Goal: Task Accomplishment & Management: Manage account settings

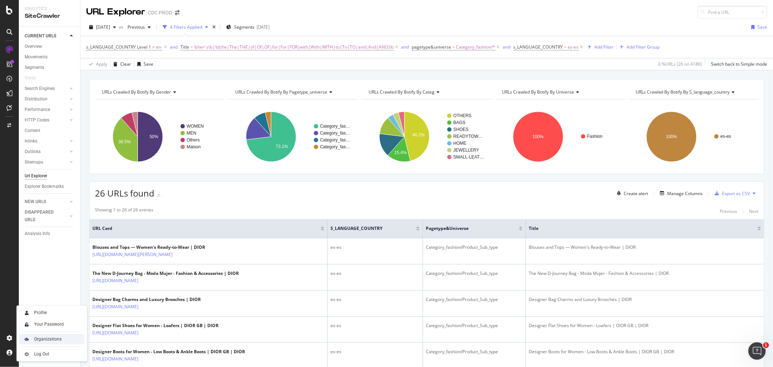
click at [53, 338] on div "Organizations" at bounding box center [48, 339] width 28 height 6
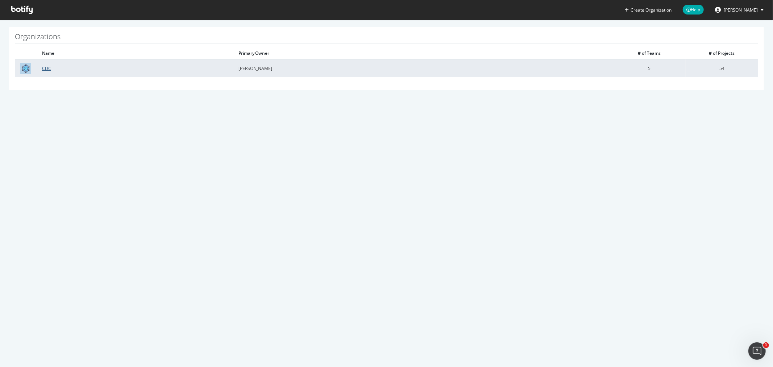
click at [47, 66] on link "CDC" at bounding box center [46, 68] width 9 height 6
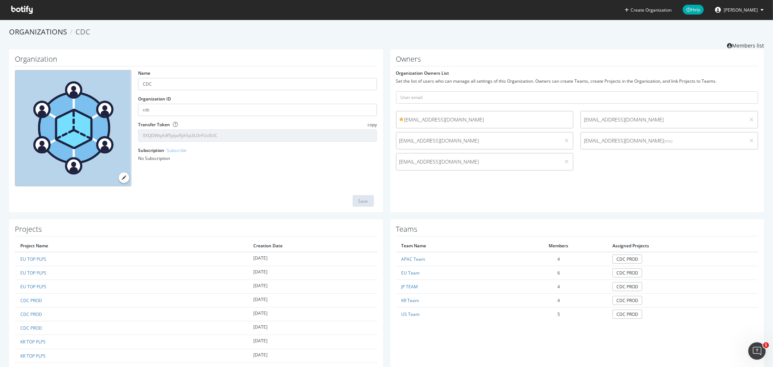
click at [20, 8] on icon at bounding box center [21, 10] width 21 height 8
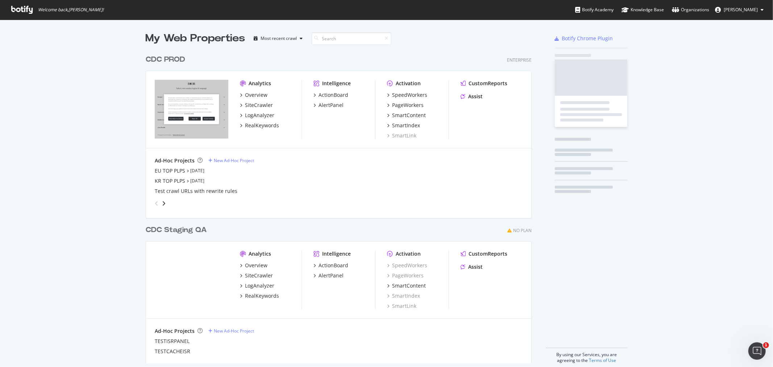
scroll to position [361, 761]
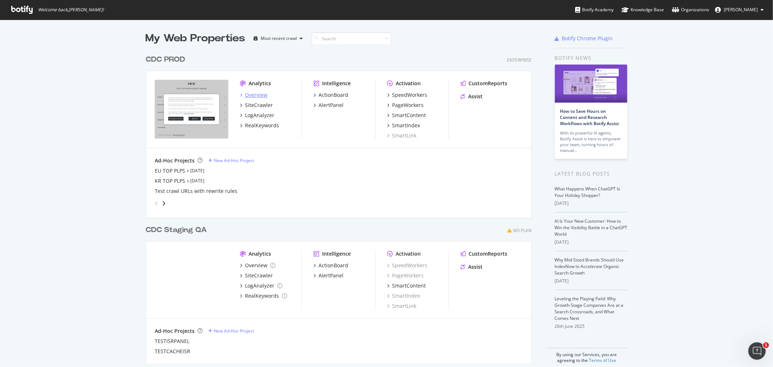
click at [251, 94] on div "Overview" at bounding box center [256, 94] width 22 height 7
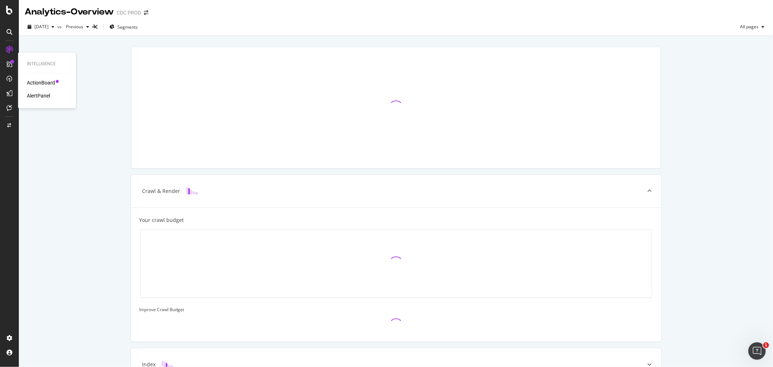
click at [41, 98] on div "AlertPanel" at bounding box center [38, 95] width 23 height 7
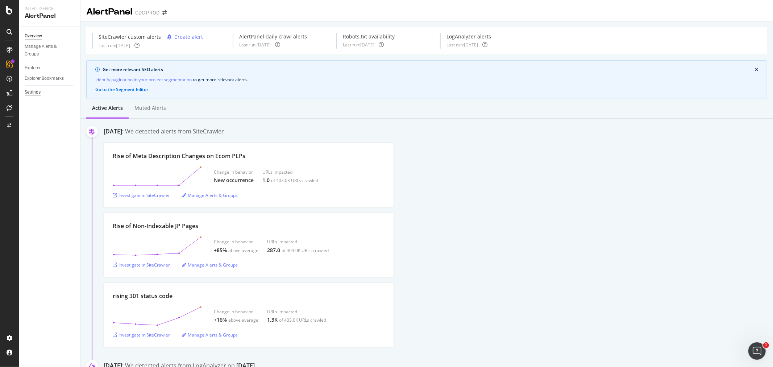
click at [40, 91] on div "Settings" at bounding box center [33, 92] width 16 height 8
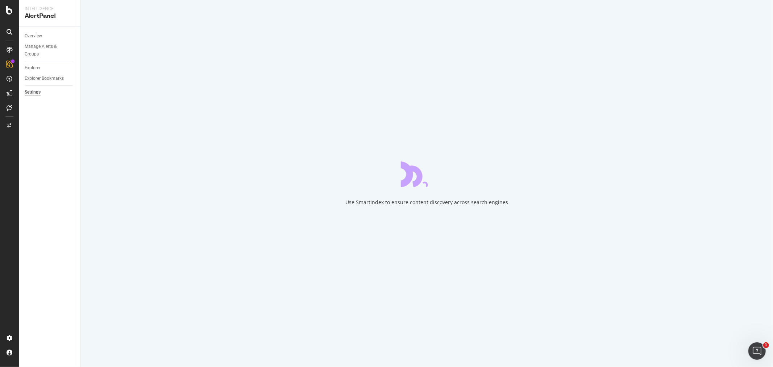
select select "02"
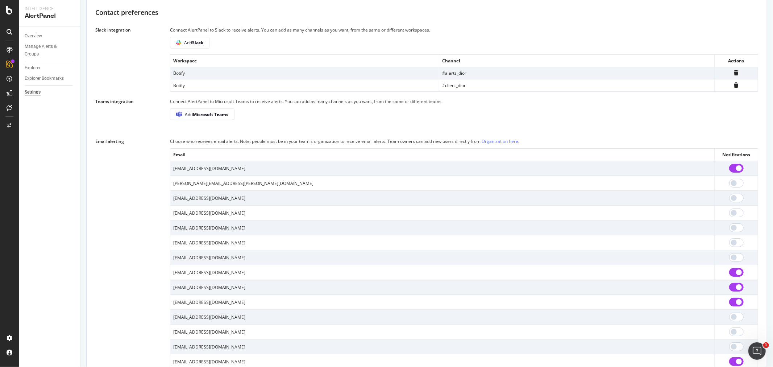
scroll to position [542, 0]
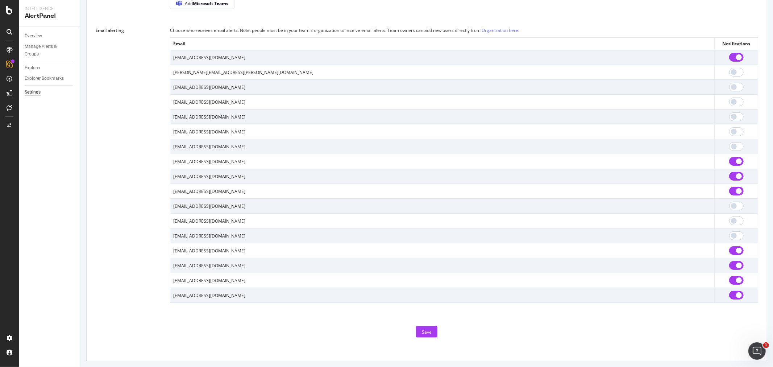
click at [729, 250] on input "checkbox" at bounding box center [736, 250] width 14 height 9
checkbox input "false"
click at [729, 191] on input "checkbox" at bounding box center [736, 191] width 14 height 9
checkbox input "false"
click at [729, 161] on input "checkbox" at bounding box center [736, 161] width 14 height 9
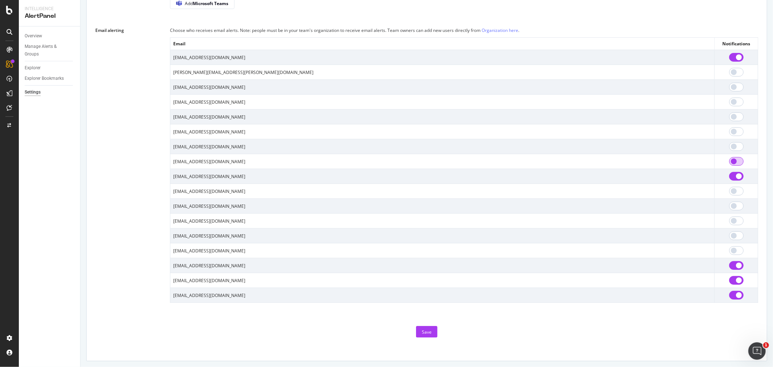
checkbox input "false"
click at [423, 330] on div "Save" at bounding box center [427, 332] width 10 height 6
